Goal: Task Accomplishment & Management: Use online tool/utility

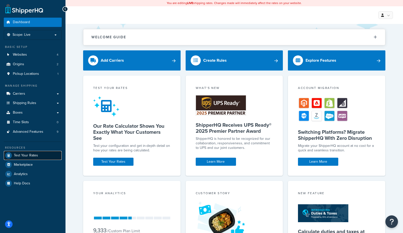
click at [29, 153] on span "Test Your Rates" at bounding box center [26, 155] width 24 height 4
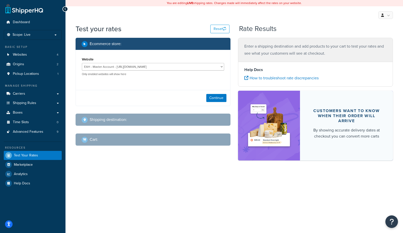
click at [162, 88] on div "Website EAH - Master Account - https://www.enthusiastautoholdings.com/ RCI - St…" at bounding box center [153, 78] width 155 height 56
click at [162, 68] on select "EAH - Master Account - https://www.enthusiastautoholdings.com/ RCI - Staging - …" at bounding box center [153, 67] width 142 height 8
select select "ad1e61dac4beeb9d126b3bd808575440"
click at [82, 63] on select "EAH - Master Account - https://www.enthusiastautoholdings.com/ RCI - Staging - …" at bounding box center [153, 67] width 142 height 8
click at [211, 99] on button "Continue" at bounding box center [216, 98] width 20 height 8
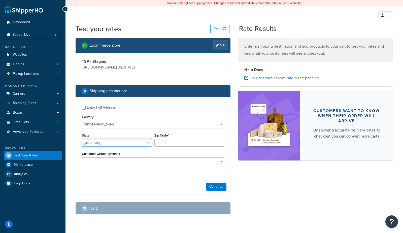
click at [93, 144] on select "Alabama Alaska American Samoa Arizona Arkansas Armed Forces Americas Armed Forc…" at bounding box center [117, 143] width 70 height 8
click at [99, 126] on select "United States United Kingdom Afghanistan Åland Islands Albania Algeria American…" at bounding box center [153, 125] width 142 height 8
select select "AU"
click at [82, 121] on select "United States United Kingdom Afghanistan Åland Islands Albania Algeria American…" at bounding box center [153, 125] width 142 height 8
click at [98, 110] on div "Enter Full Address" at bounding box center [101, 107] width 29 height 7
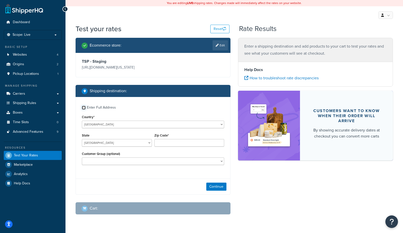
click at [86, 110] on input "Enter Full Address" at bounding box center [84, 108] width 4 height 4
checkbox input "true"
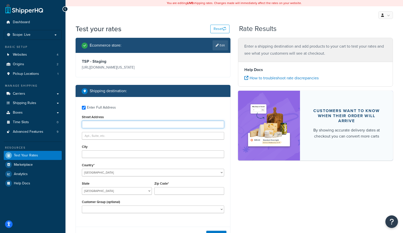
click at [91, 125] on input "Street Address" at bounding box center [153, 125] width 142 height 8
type input "229 ferry avenue"
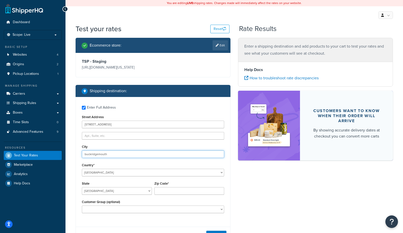
type input "buckridgemouth"
select select "NT"
type input "56776"
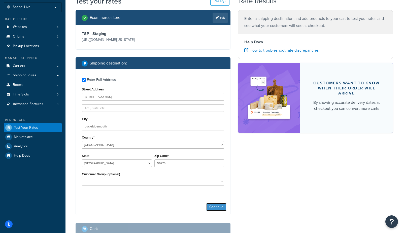
scroll to position [30, 0]
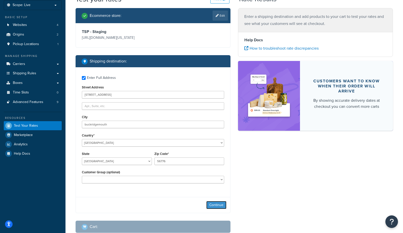
click at [218, 206] on button "Continue" at bounding box center [216, 205] width 20 height 8
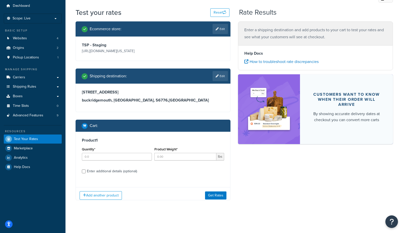
scroll to position [20, 0]
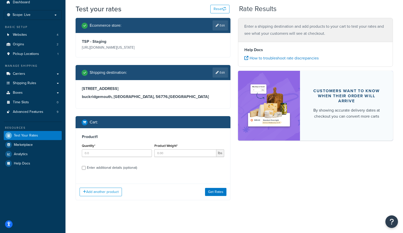
click at [119, 165] on div "Enter additional details (optional)" at bounding box center [112, 167] width 50 height 7
click at [86, 166] on input "Enter additional details (optional)" at bounding box center [84, 168] width 4 height 4
checkbox input "true"
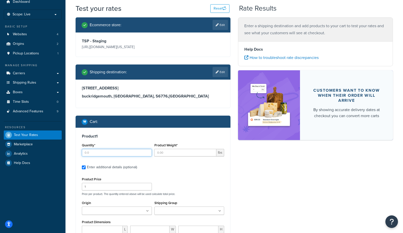
click at [114, 152] on input "Quantity*" at bounding box center [117, 153] width 70 height 8
type input "1"
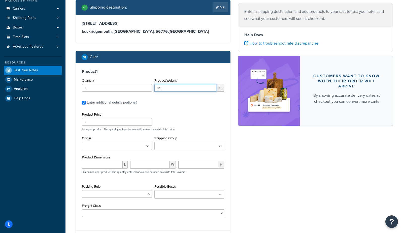
scroll to position [85, 0]
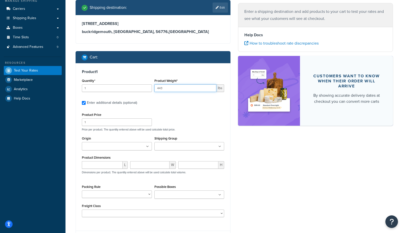
type input "443"
click at [98, 165] on input "number" at bounding box center [102, 165] width 41 height 8
type input "41"
type input "34"
type input "25"
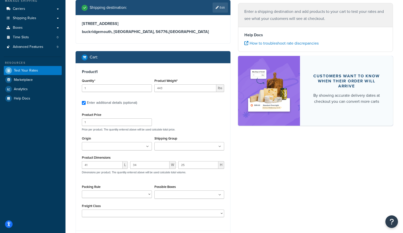
click at [282, 184] on div "Ecommerce store : Edit TSP - Staging https://mcstaging.texas-speed.com/ Shippin…" at bounding box center [234, 104] width 325 height 302
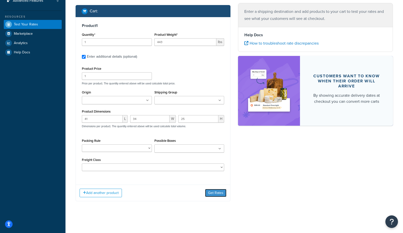
click at [217, 194] on button "Get Rates" at bounding box center [215, 193] width 21 height 8
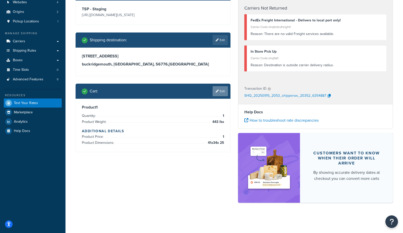
scroll to position [0, 0]
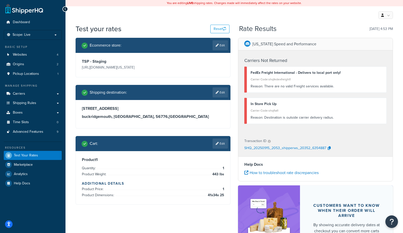
click at [223, 143] on link "Edit" at bounding box center [220, 144] width 15 height 10
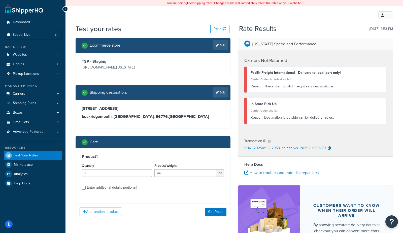
click at [139, 187] on label "Enter additional details (optional)" at bounding box center [155, 187] width 137 height 8
click at [86, 187] on input "Enter additional details (optional)" at bounding box center [84, 188] width 4 height 4
checkbox input "true"
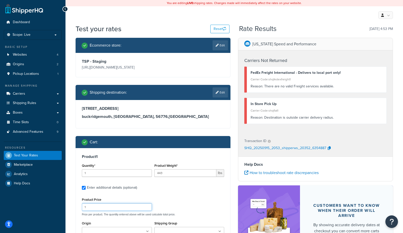
click at [109, 206] on input "1" at bounding box center [117, 207] width 70 height 8
type input "12"
click at [226, 191] on div "Product 1 Quantity* 1 Product Weight* 443 lbs Enter additional details (optiona…" at bounding box center [153, 230] width 154 height 164
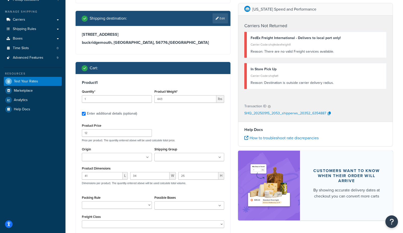
scroll to position [103, 0]
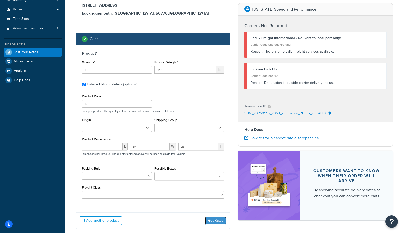
click at [217, 222] on button "Get Rates" at bounding box center [215, 221] width 21 height 8
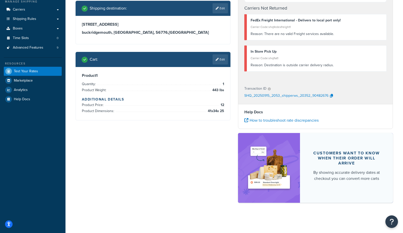
scroll to position [0, 0]
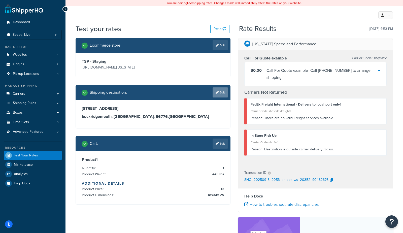
click at [220, 91] on link "Edit" at bounding box center [220, 92] width 15 height 10
select select "AU"
select select "NT"
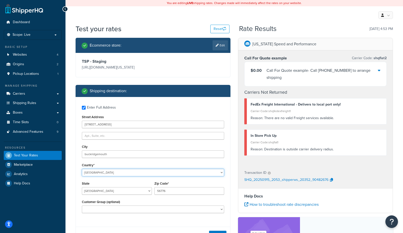
click at [105, 175] on select "United States United Kingdom Afghanistan Åland Islands Albania Algeria American…" at bounding box center [153, 173] width 142 height 8
select select "US"
click at [82, 169] on select "United States United Kingdom Afghanistan Åland Islands Albania Algeria American…" at bounding box center [153, 173] width 142 height 8
select select "AL"
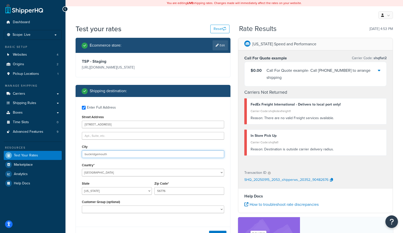
drag, startPoint x: 120, startPoint y: 155, endPoint x: -47, endPoint y: 151, distance: 166.6
click at [0, 151] on html "Accessibility Screen-Reader Guide, Feedback, and Issue Reporting | New window S…" at bounding box center [201, 176] width 403 height 352
click at [95, 108] on div "Enter Full Address" at bounding box center [101, 107] width 29 height 7
click at [86, 108] on input "Enter Full Address" at bounding box center [84, 108] width 4 height 4
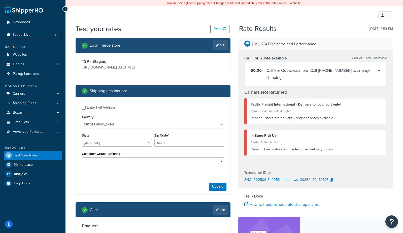
click at [95, 107] on div "Enter Full Address" at bounding box center [101, 107] width 29 height 7
click at [86, 107] on input "Enter Full Address" at bounding box center [84, 108] width 4 height 4
checkbox input "true"
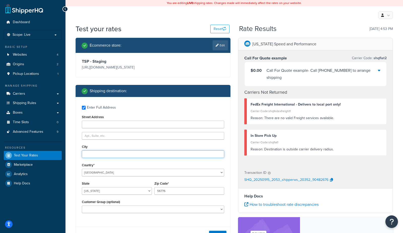
click at [93, 154] on input "City" at bounding box center [153, 154] width 142 height 8
type input "san diego"
select select "CA"
type input "92108"
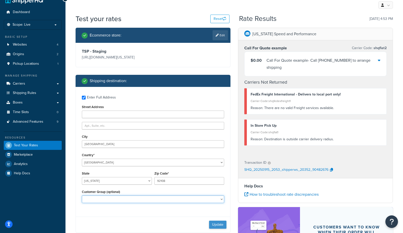
scroll to position [11, 0]
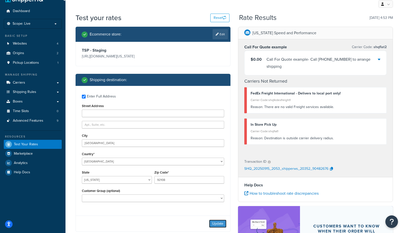
click at [220, 223] on button "Update" at bounding box center [217, 224] width 17 height 8
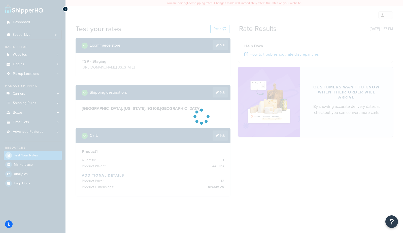
scroll to position [0, 0]
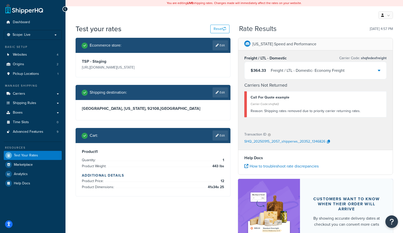
click at [297, 72] on div "Freight / LTL - Domestic - Economy Freight" at bounding box center [308, 70] width 74 height 7
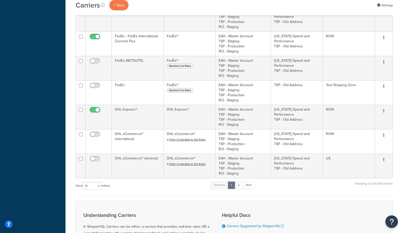
scroll to position [264, 0]
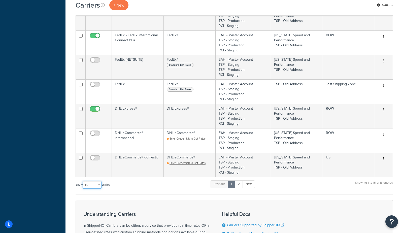
click at [89, 189] on select "10 15 25 50 100" at bounding box center [92, 185] width 19 height 8
select select "50"
click at [83, 189] on select "10 15 25 50 100" at bounding box center [92, 185] width 19 height 8
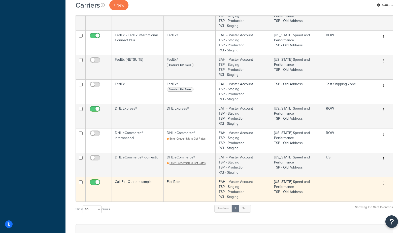
click at [137, 191] on td "Call For Quote example" at bounding box center [138, 189] width 52 height 24
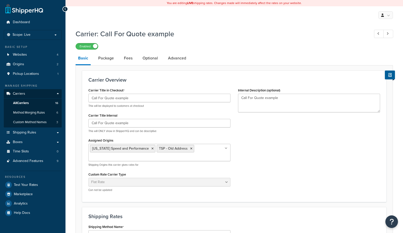
select select "flat"
click at [157, 58] on link "Optional" at bounding box center [150, 58] width 20 height 12
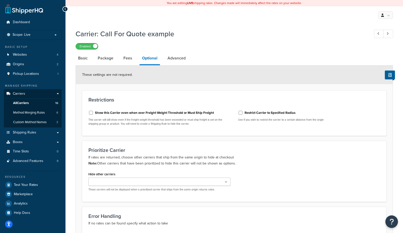
click at [137, 112] on label "Show this Carrier even when over Freight Weight Threshold or Must Ship Freight" at bounding box center [154, 113] width 119 height 5
click at [176, 116] on div "Show this Carrier even when over Freight Weight Threshold or Must Ship Freight" at bounding box center [159, 113] width 142 height 8
click at [178, 113] on label "Show this Carrier even when over Freight Weight Threshold or Must Ship Freight" at bounding box center [154, 113] width 119 height 5
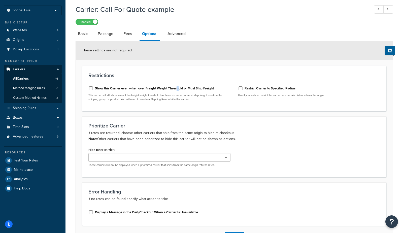
scroll to position [27, 0]
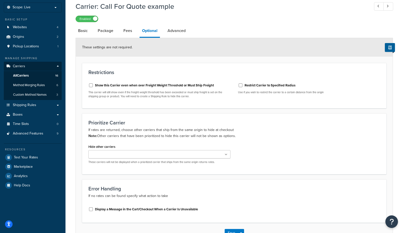
click at [152, 86] on label "Show this Carrier even when over Freight Weight Threshold or Must Ship Freight" at bounding box center [154, 85] width 119 height 5
click at [93, 86] on input "Show this Carrier even when over Freight Weight Threshold or Must Ship Freight" at bounding box center [90, 85] width 5 height 4
checkbox input "true"
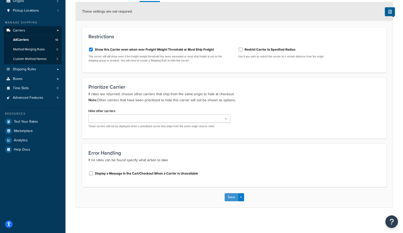
click at [232, 198] on button "Save" at bounding box center [232, 197] width 14 height 8
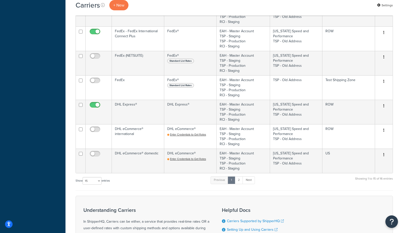
scroll to position [381, 0]
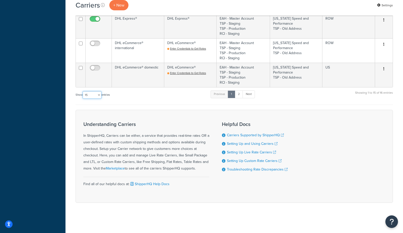
click at [86, 94] on select "10 15 25 50 100" at bounding box center [92, 95] width 19 height 8
select select "50"
click at [83, 99] on select "10 15 25 50 100" at bounding box center [92, 95] width 19 height 8
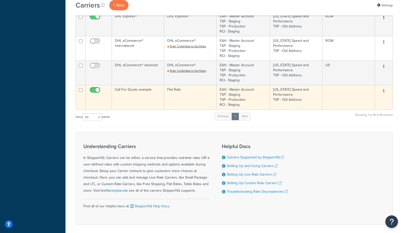
click at [126, 98] on td "Call For Quote example" at bounding box center [138, 97] width 52 height 24
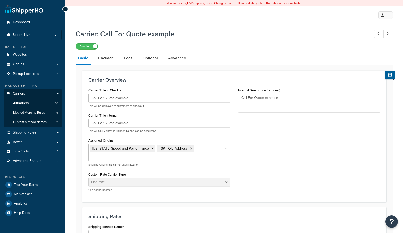
select select "flat"
click at [147, 61] on link "Optional" at bounding box center [150, 58] width 20 height 12
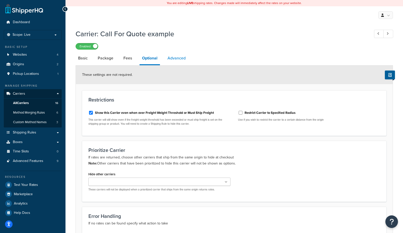
click at [176, 60] on link "Advanced" at bounding box center [176, 58] width 23 height 12
select select "false"
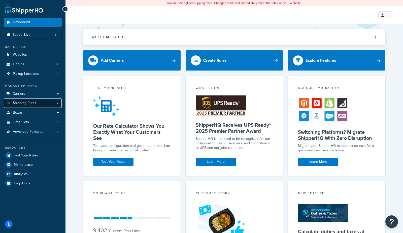
click at [24, 100] on link "Shipping Rules" at bounding box center [33, 103] width 58 height 9
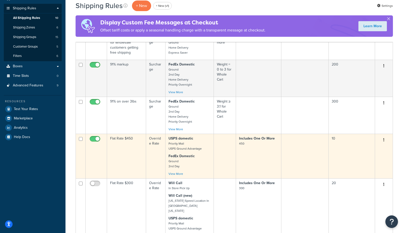
scroll to position [96, 0]
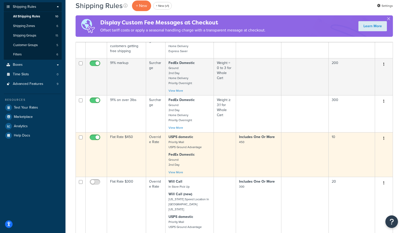
click at [120, 166] on td "Flat Rate $450" at bounding box center [126, 154] width 39 height 45
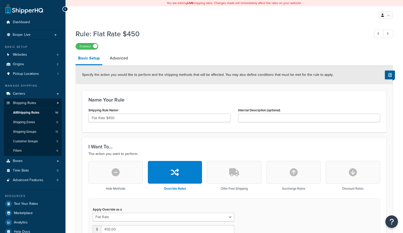
select select "ITEM"
click at [36, 112] on span "All Shipping Rules" at bounding box center [26, 113] width 26 height 4
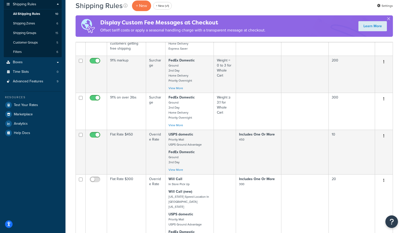
scroll to position [99, 0]
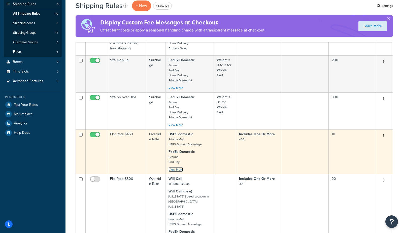
click at [173, 171] on link "View More" at bounding box center [176, 169] width 15 height 5
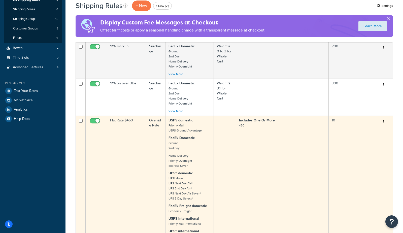
scroll to position [116, 0]
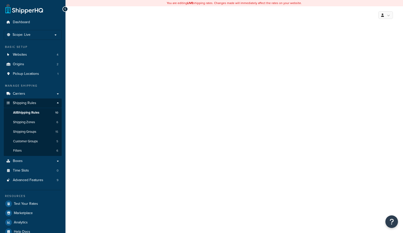
select select "ITEM"
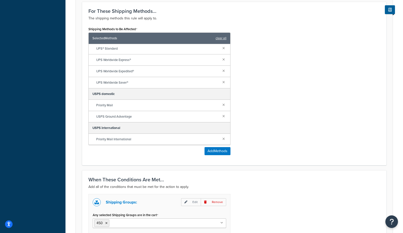
scroll to position [376, 0]
